Goal: Find specific page/section: Find specific page/section

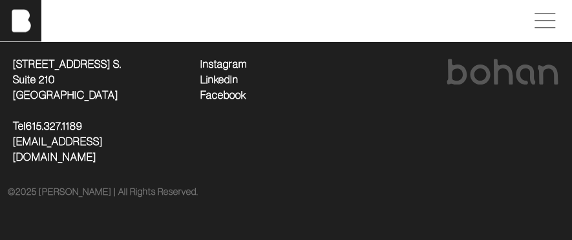
scroll to position [3494, 0]
click at [542, 32] on span at bounding box center [542, 20] width 30 height 23
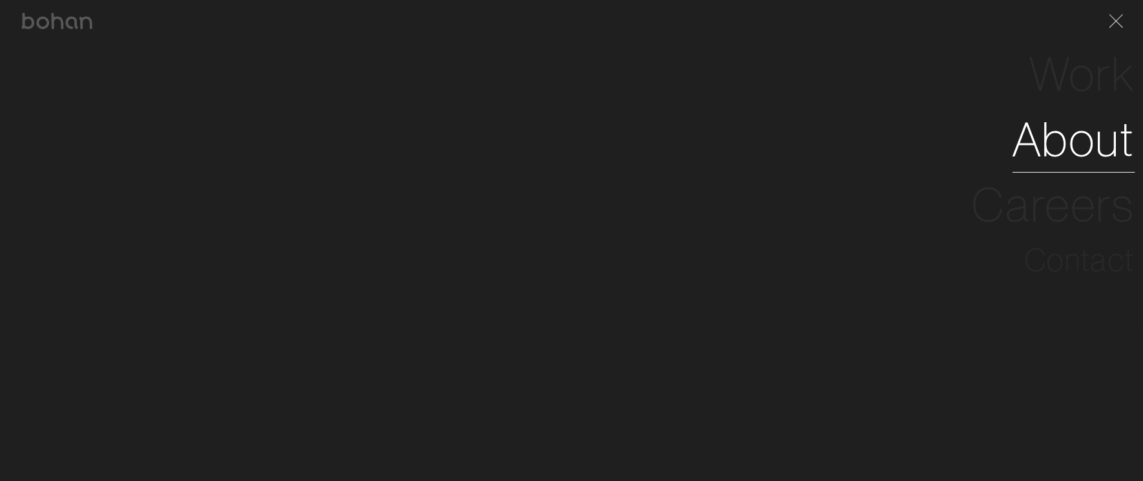
scroll to position [2388, 0]
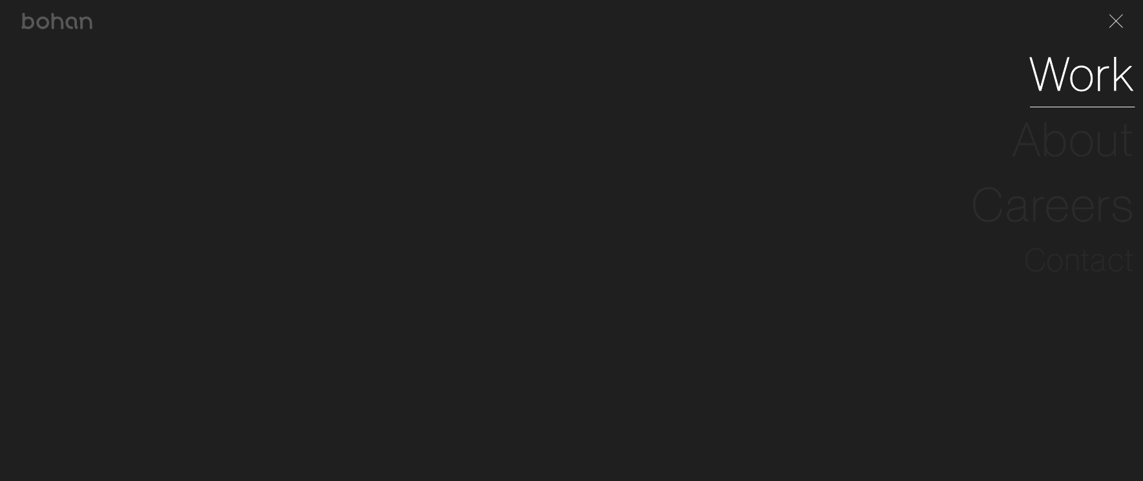
click at [571, 107] on link "Work" at bounding box center [1082, 73] width 105 height 65
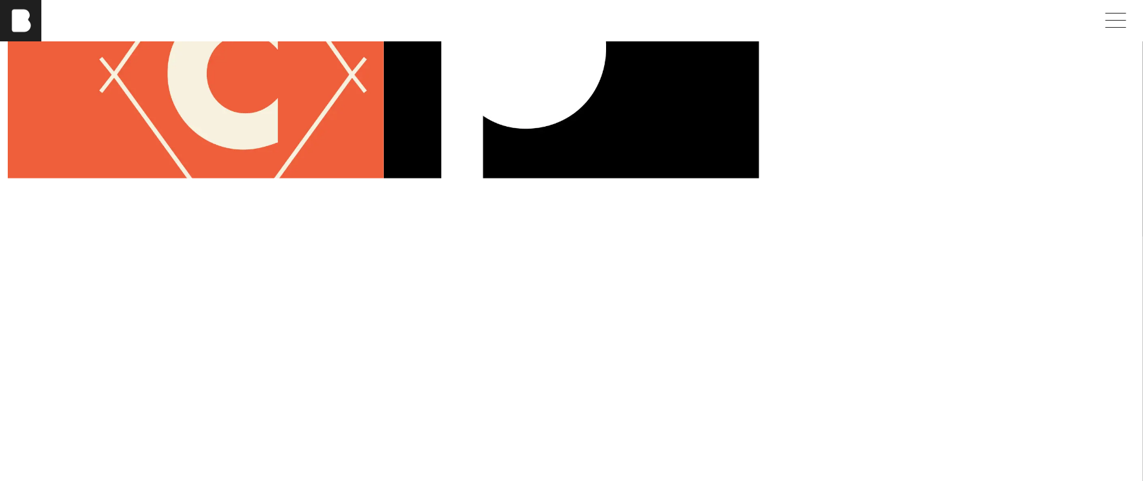
scroll to position [247, 0]
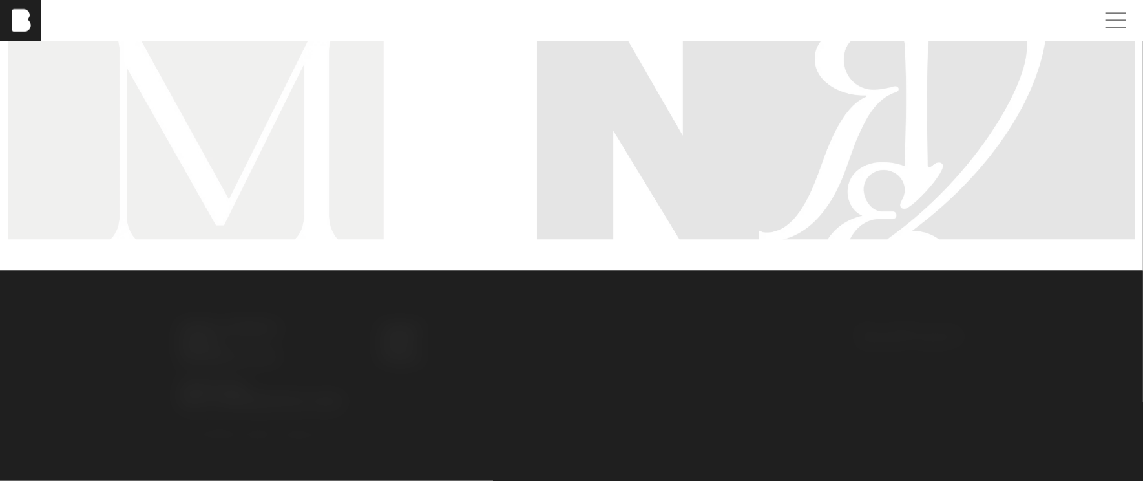
scroll to position [1652, 0]
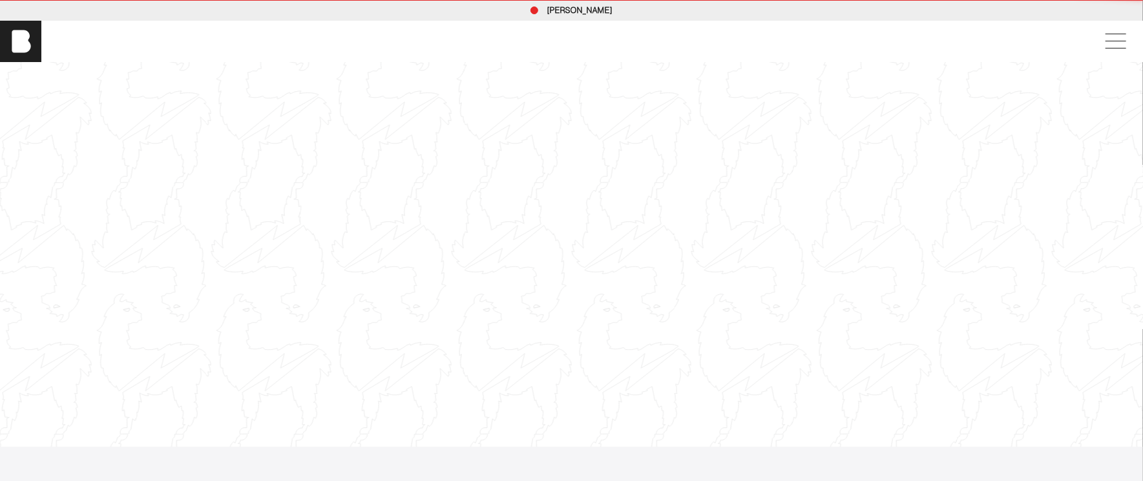
scroll to position [143, 0]
